Goal: Complete application form: Complete application form

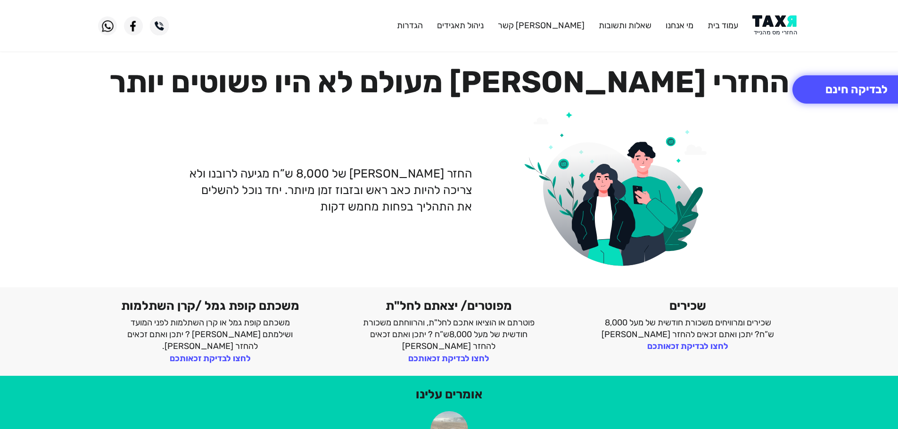
click at [776, 25] on img at bounding box center [776, 25] width 48 height 21
click at [770, 27] on img at bounding box center [776, 25] width 48 height 21
click at [774, 27] on img at bounding box center [776, 25] width 48 height 21
click at [847, 91] on button "לבדיקה חינם" at bounding box center [856, 89] width 128 height 28
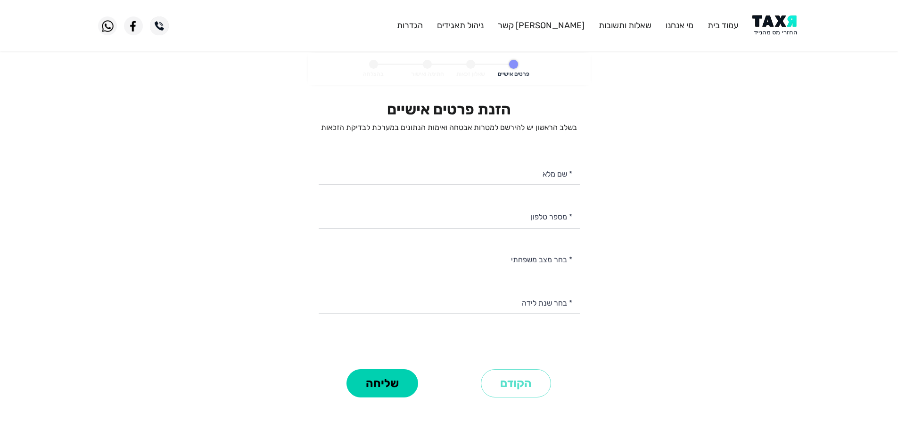
select select
click at [526, 223] on input "* מספר טלפון" at bounding box center [449, 216] width 261 height 24
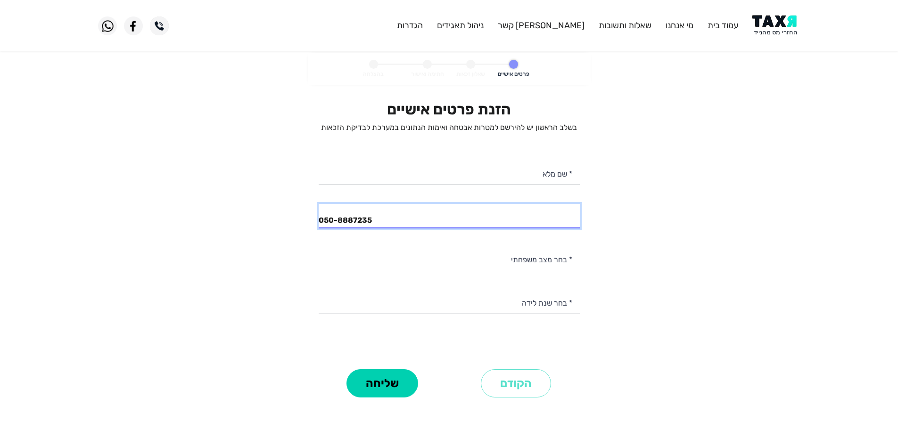
type input "050-8887235"
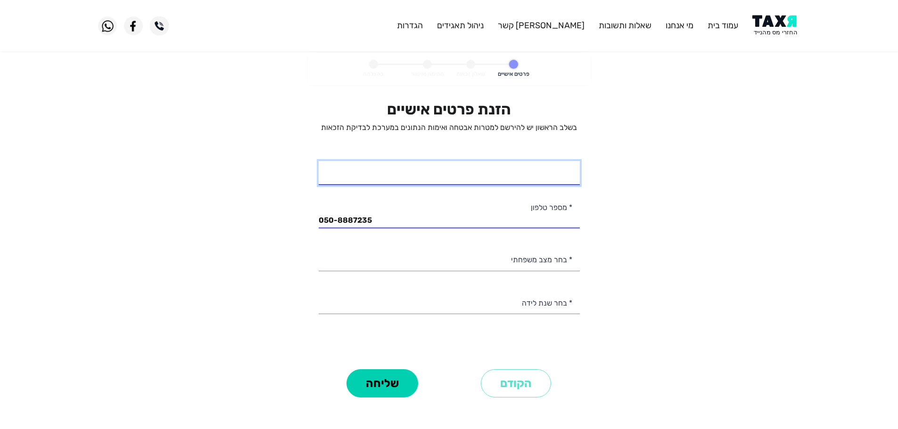
drag, startPoint x: 504, startPoint y: 182, endPoint x: 502, endPoint y: 172, distance: 10.6
click at [504, 182] on input "* שם מלא" at bounding box center [449, 173] width 261 height 24
type input "[PERSON_NAME]"
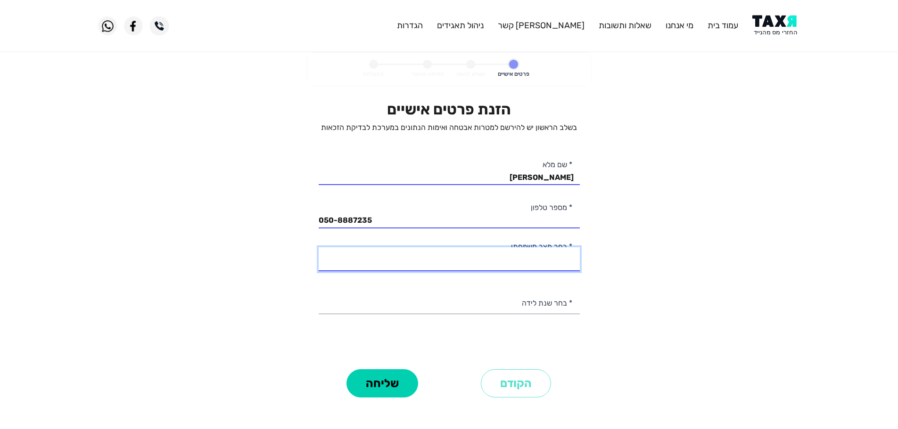
click at [560, 264] on select "רווק/ה נשוי/[PERSON_NAME]/ה אלמן/נה" at bounding box center [449, 259] width 261 height 24
select select "1: Single"
click at [319, 247] on select "רווק/ה נשוי/[PERSON_NAME]/ה אלמן/נה" at bounding box center [449, 259] width 261 height 24
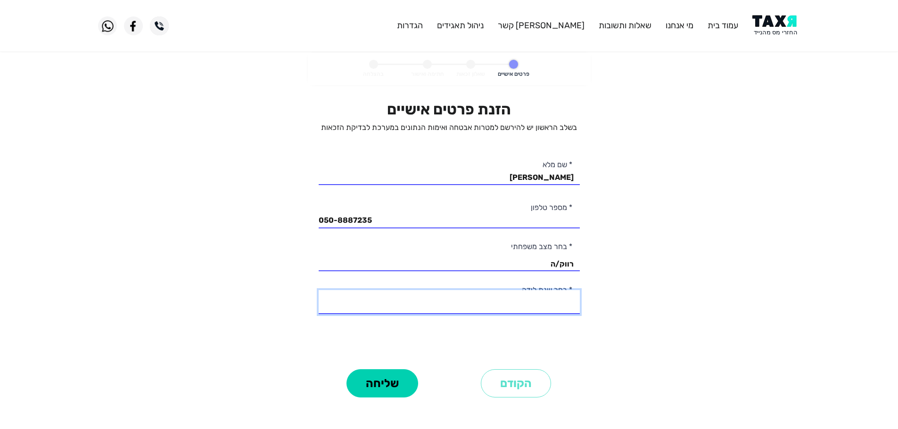
drag, startPoint x: 558, startPoint y: 310, endPoint x: 572, endPoint y: 309, distance: 14.6
click at [558, 310] on select "2003 2002 2001 2000 1999 1998 1997 1996 1995 1994 1993 1992 1991 1990 1989 1988…" at bounding box center [449, 302] width 261 height 24
select select "5: 1999"
click at [319, 290] on select "2003 2002 2001 2000 1999 1998 1997 1996 1995 1994 1993 1992 1991 1990 1989 1988…" at bounding box center [449, 302] width 261 height 24
click at [387, 387] on button "שליחה" at bounding box center [382, 384] width 72 height 28
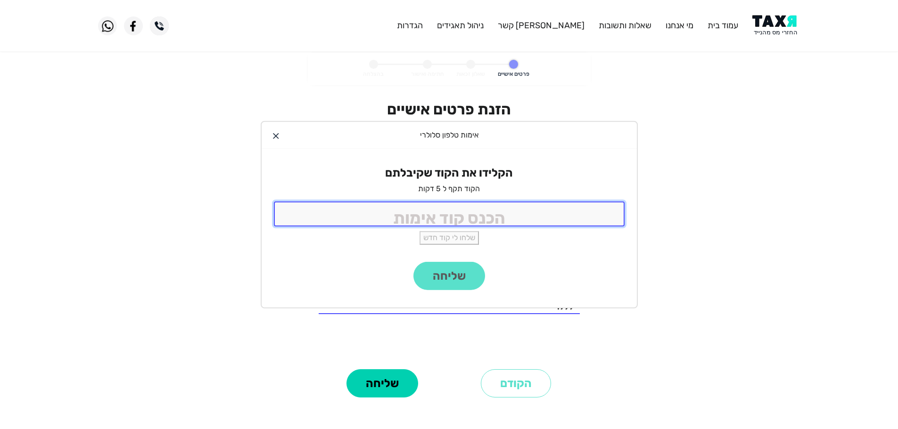
click at [486, 220] on input "tel" at bounding box center [449, 214] width 351 height 25
type input "9"
type input "9988"
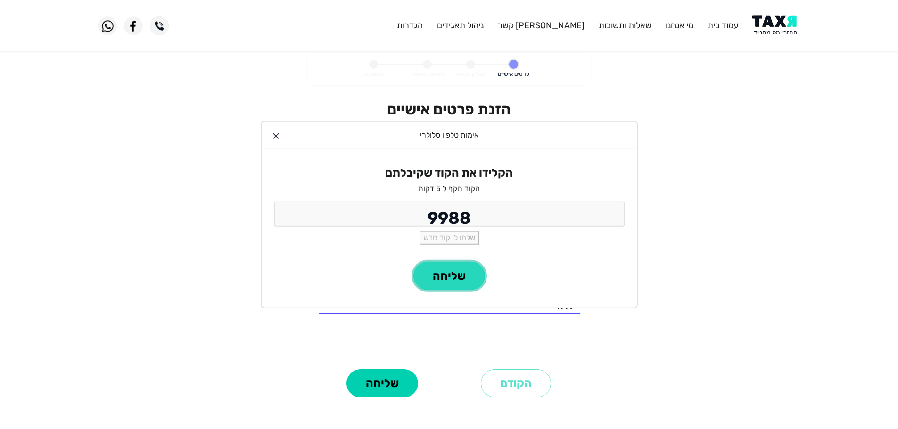
click at [470, 274] on button "שליחה" at bounding box center [449, 276] width 72 height 28
